Goal: Find specific page/section: Find specific page/section

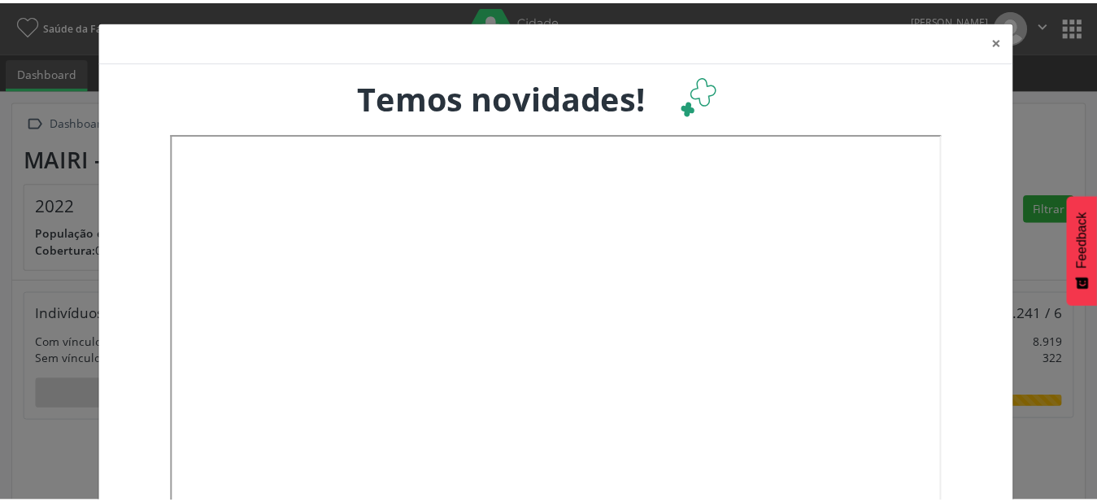
scroll to position [270, 362]
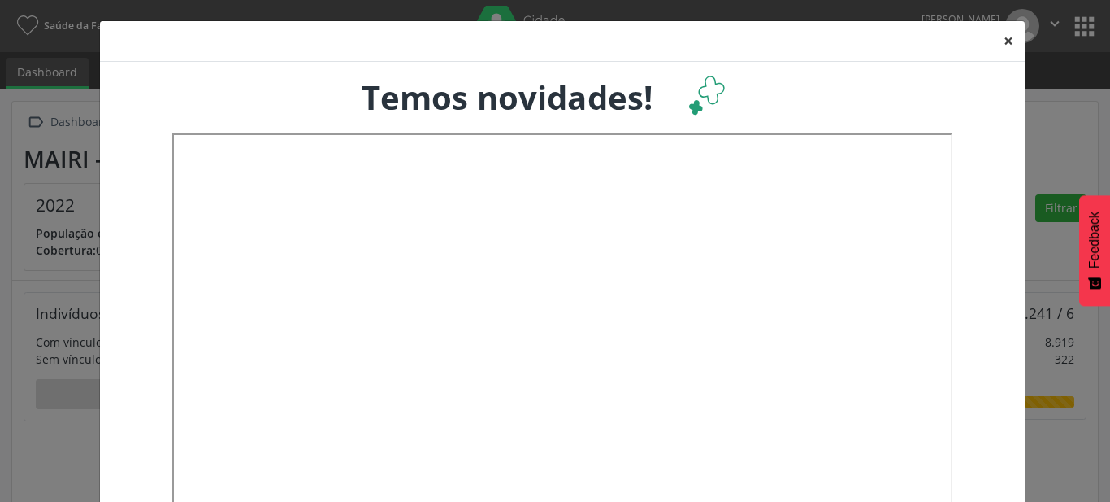
click at [999, 33] on button "×" at bounding box center [1009, 41] width 33 height 40
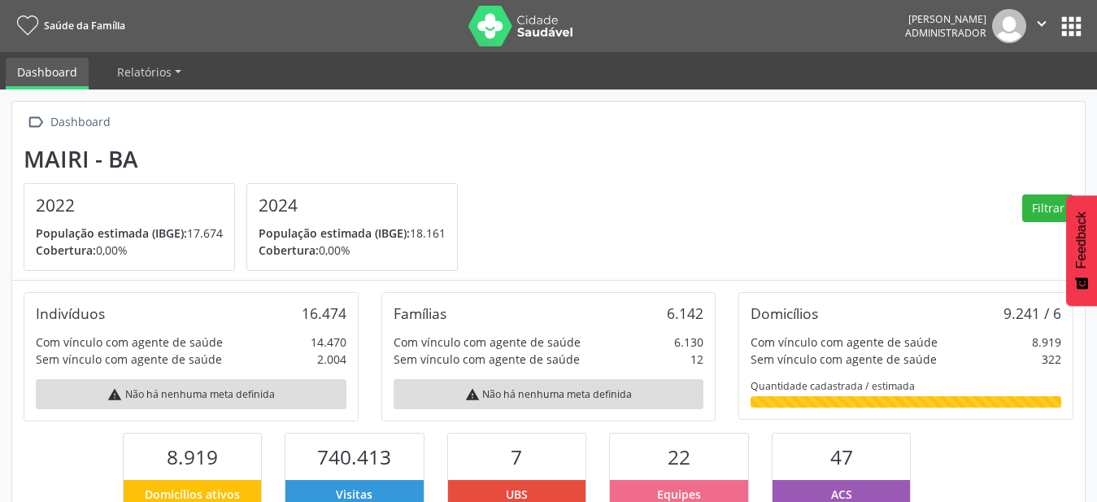
scroll to position [812650, 812562]
click at [1073, 21] on button "apps" at bounding box center [1071, 26] width 28 height 28
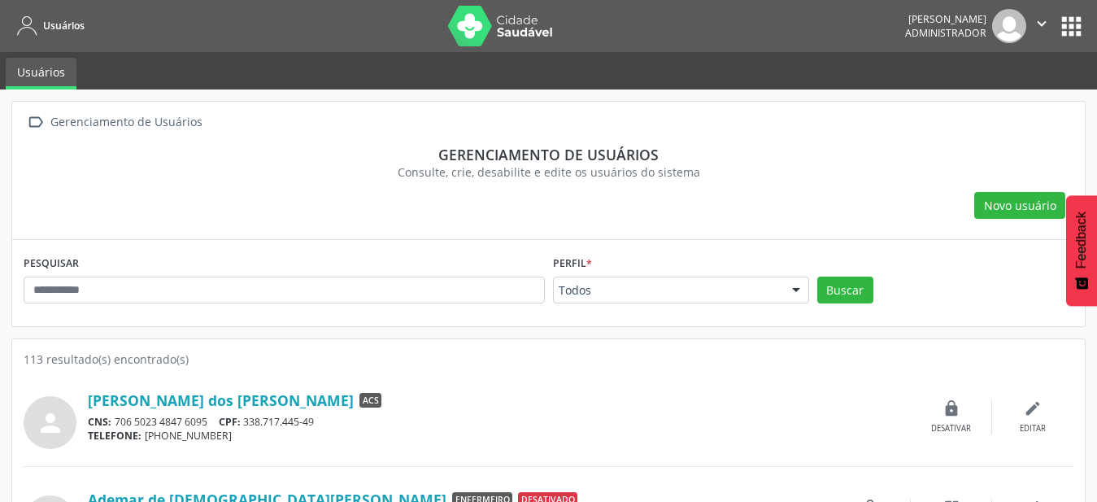
click at [732, 303] on div "Todos" at bounding box center [681, 290] width 256 height 28
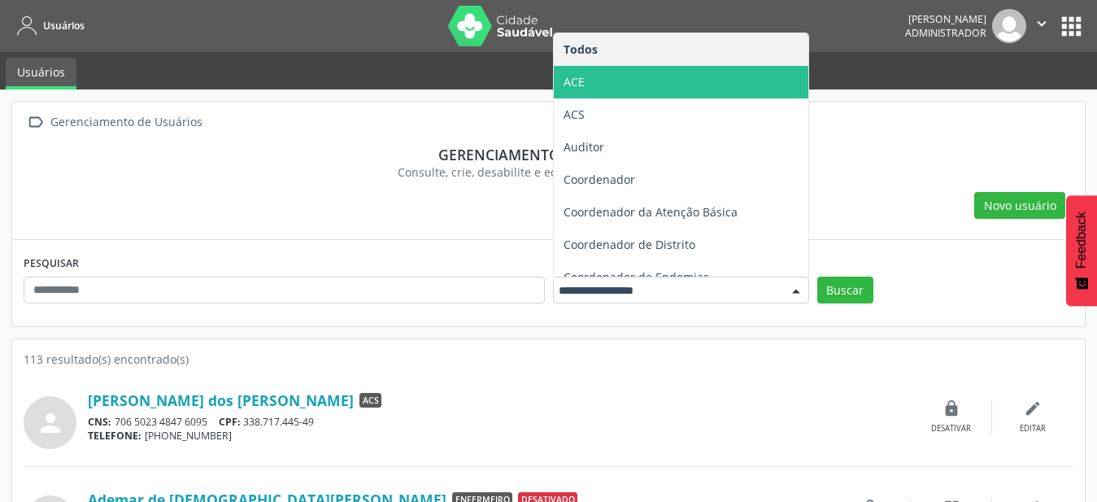
click at [689, 92] on span "ACE" at bounding box center [681, 82] width 254 height 33
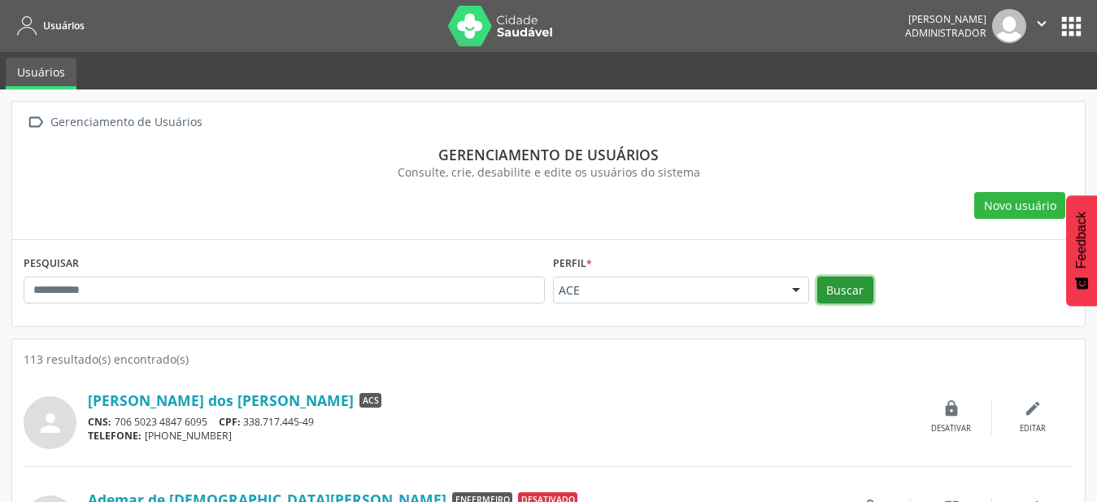
click at [851, 301] on button "Buscar" at bounding box center [845, 290] width 56 height 28
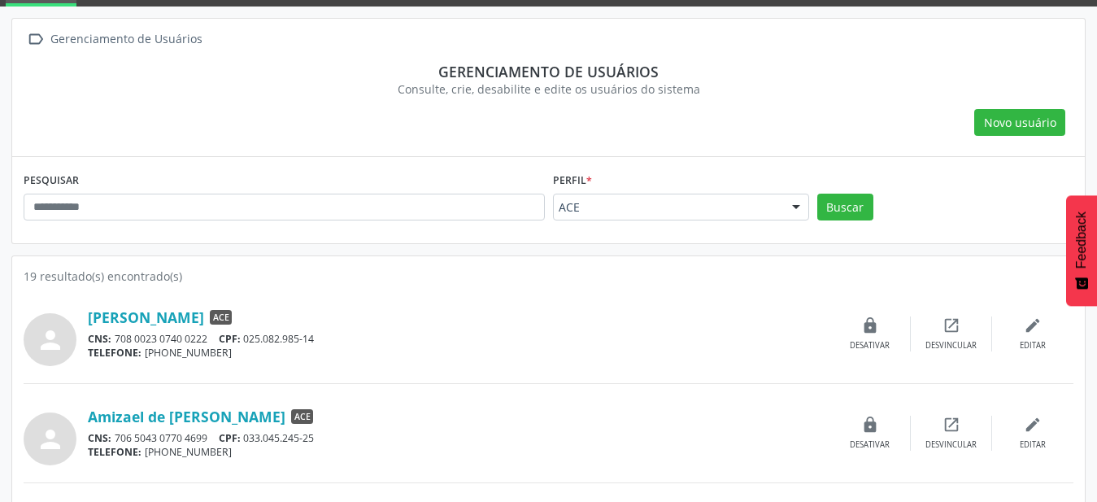
scroll to position [166, 0]
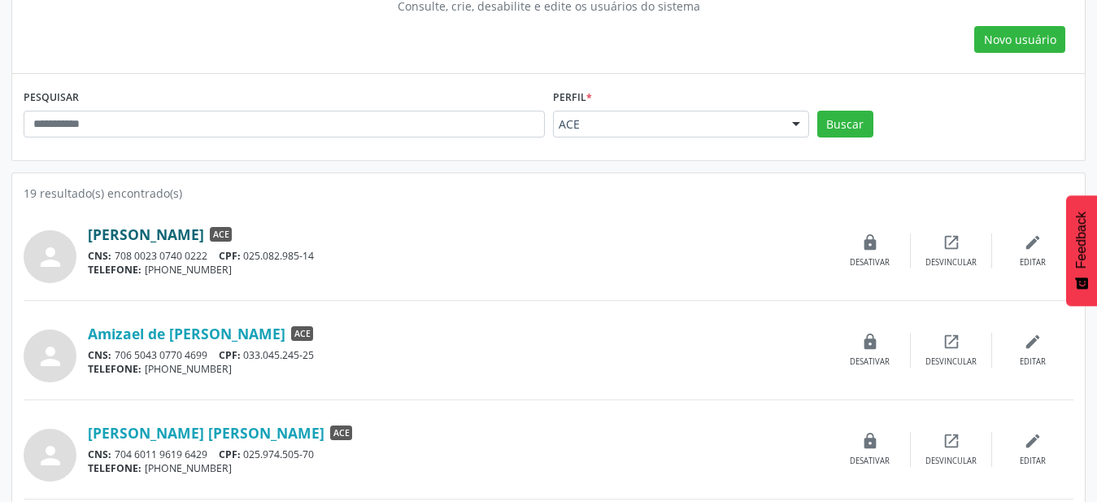
click at [153, 239] on link "[PERSON_NAME]" at bounding box center [146, 234] width 116 height 18
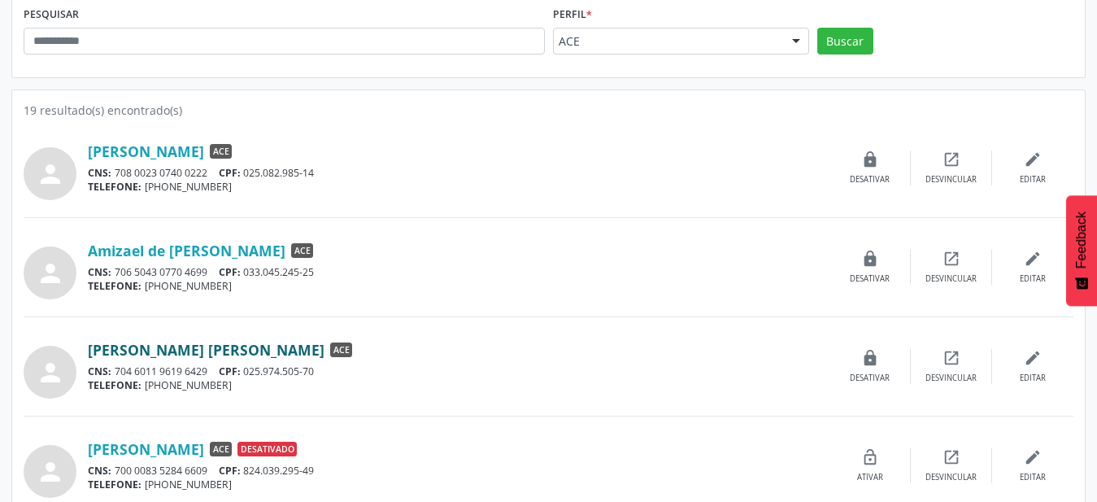
click at [323, 349] on link "[PERSON_NAME] [PERSON_NAME]" at bounding box center [206, 350] width 237 height 18
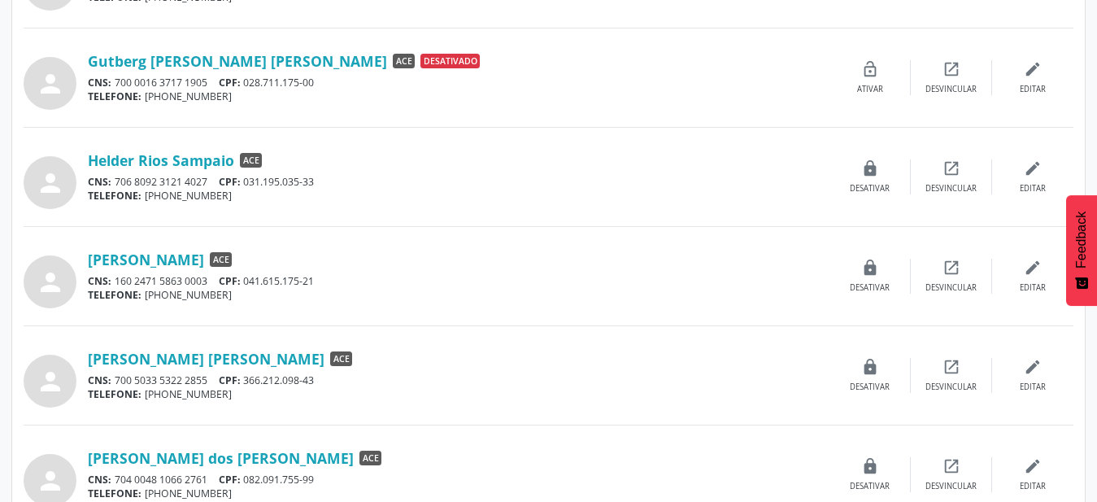
scroll to position [1406, 0]
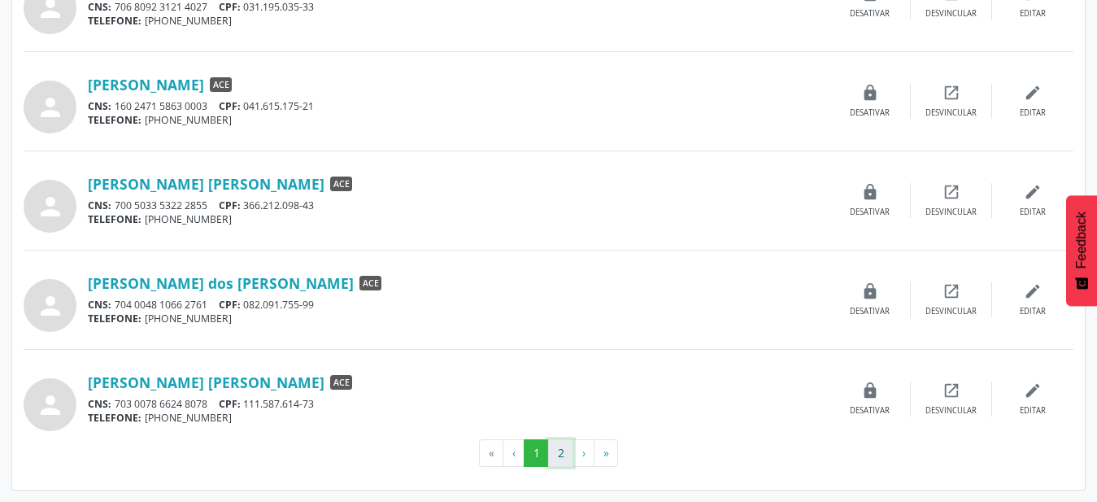
click at [562, 453] on button "2" at bounding box center [560, 453] width 25 height 28
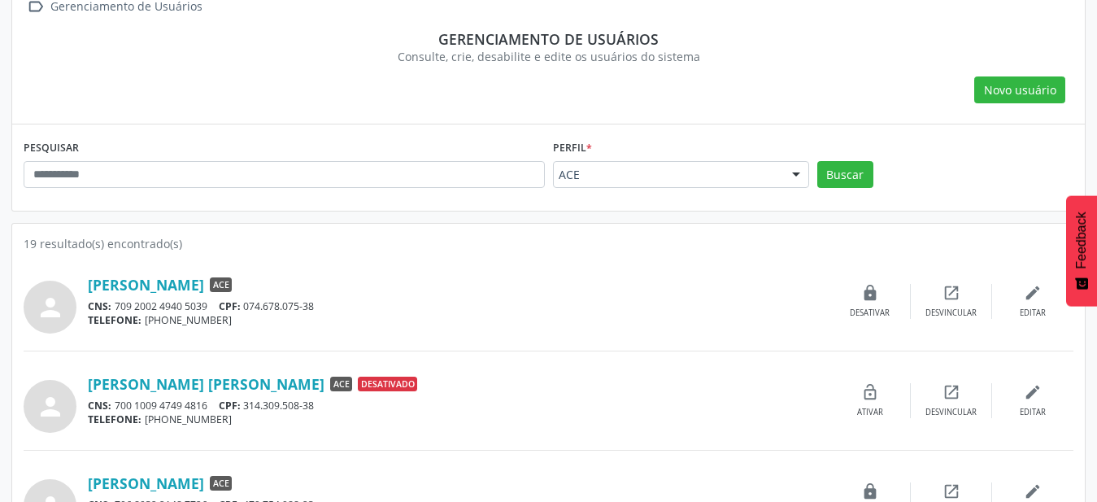
scroll to position [166, 0]
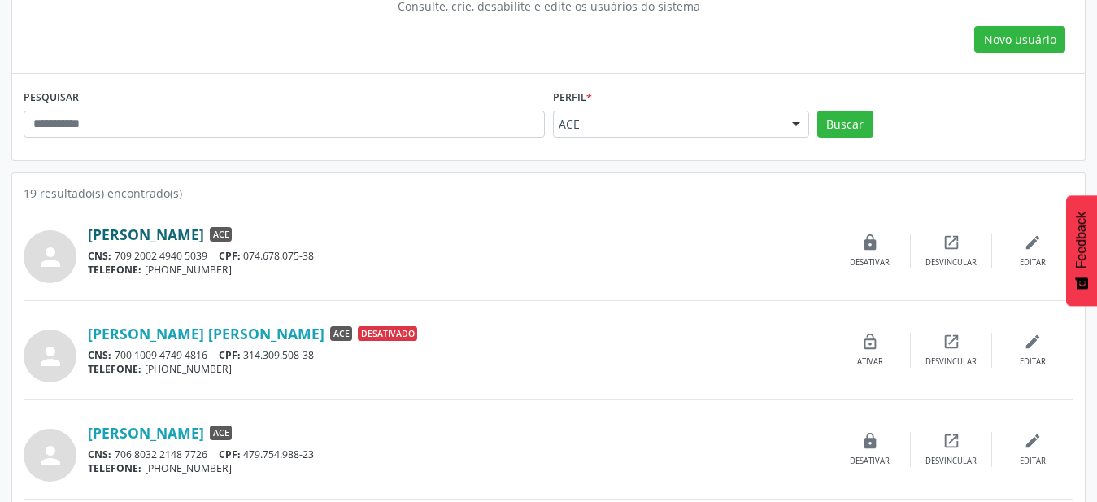
click at [204, 234] on link "[PERSON_NAME]" at bounding box center [146, 234] width 116 height 18
